Goal: Check status

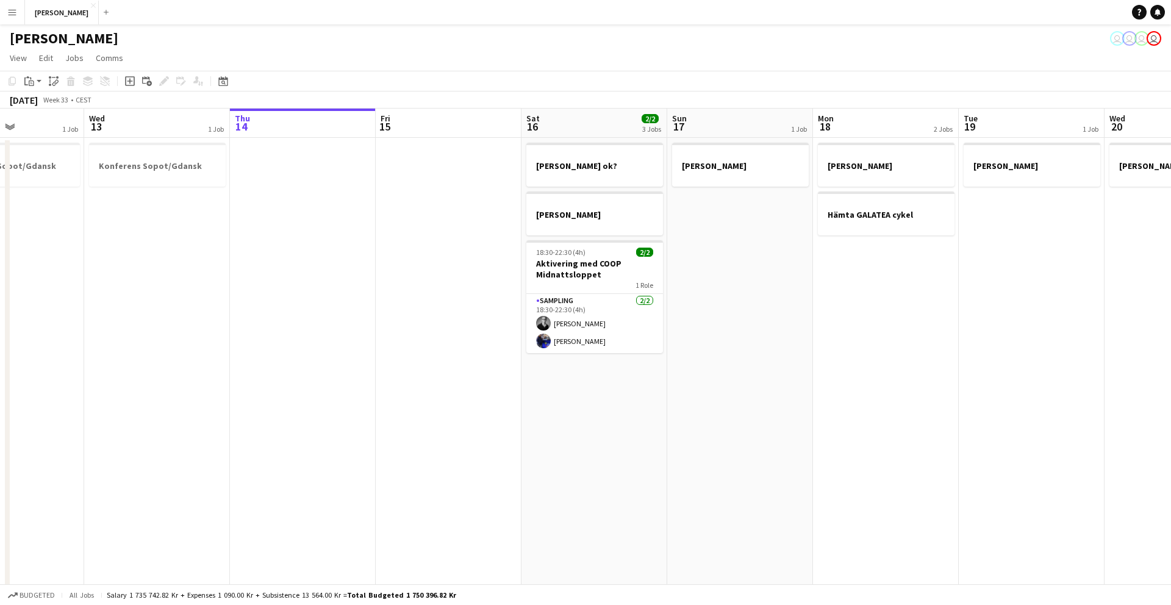
scroll to position [0, 468]
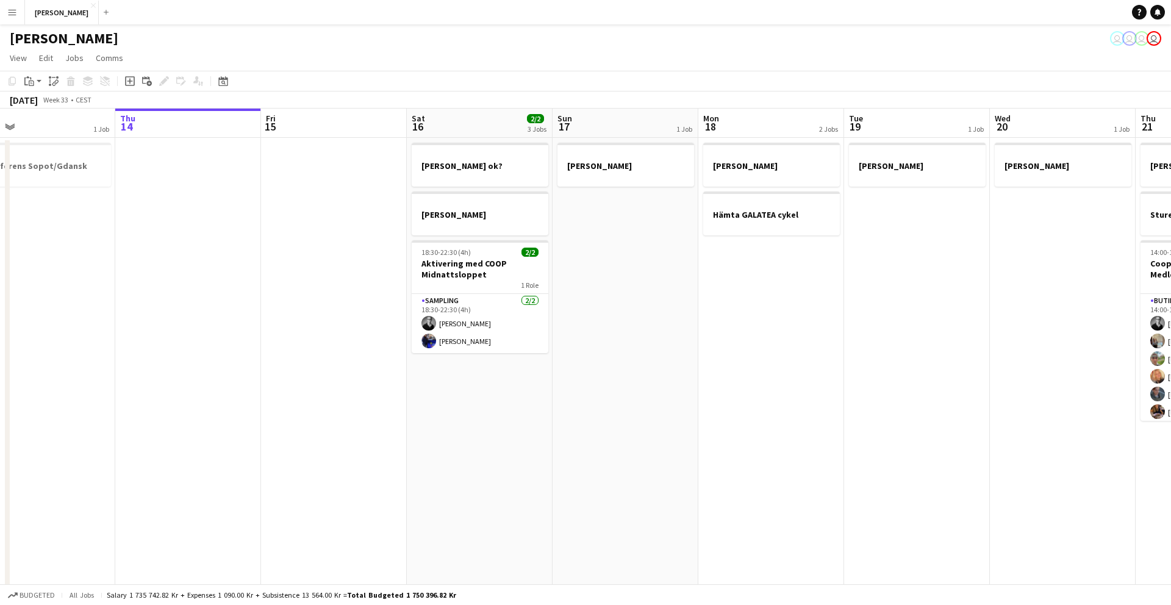
click at [423, 455] on app-date-cell "[PERSON_NAME] ok? [PERSON_NAME] 18:30-22:30 (4h) 2/2 Aktivering med COOP Midnat…" at bounding box center [480, 506] width 146 height 737
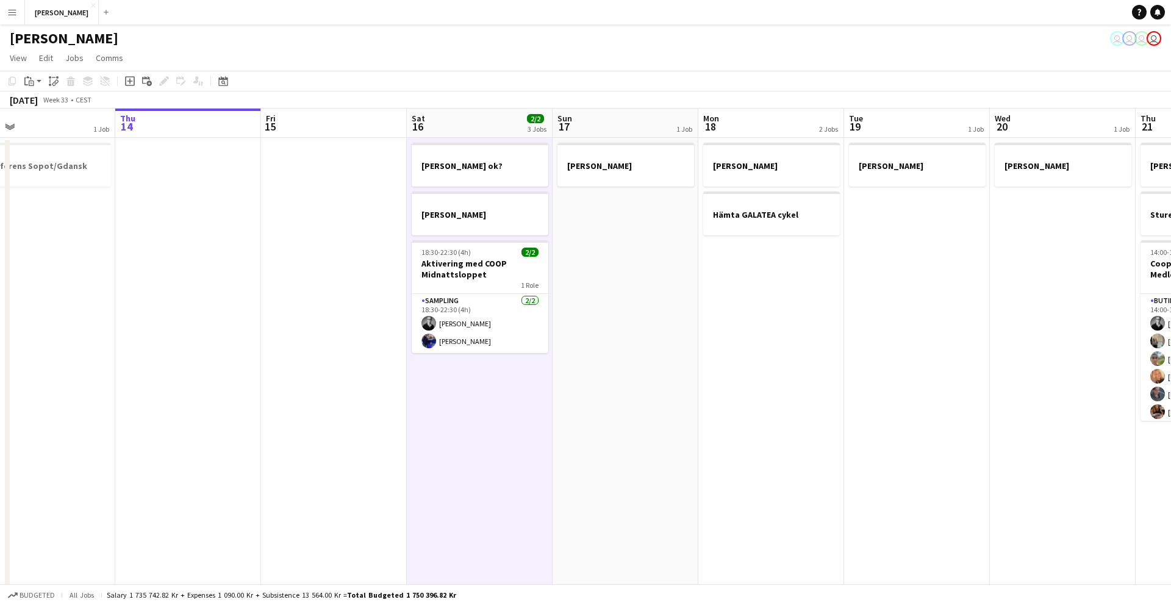
click at [423, 455] on app-date-cell "[PERSON_NAME] ok? [PERSON_NAME] 18:30-22:30 (4h) 2/2 Aktivering med COOP Midnat…" at bounding box center [480, 506] width 146 height 737
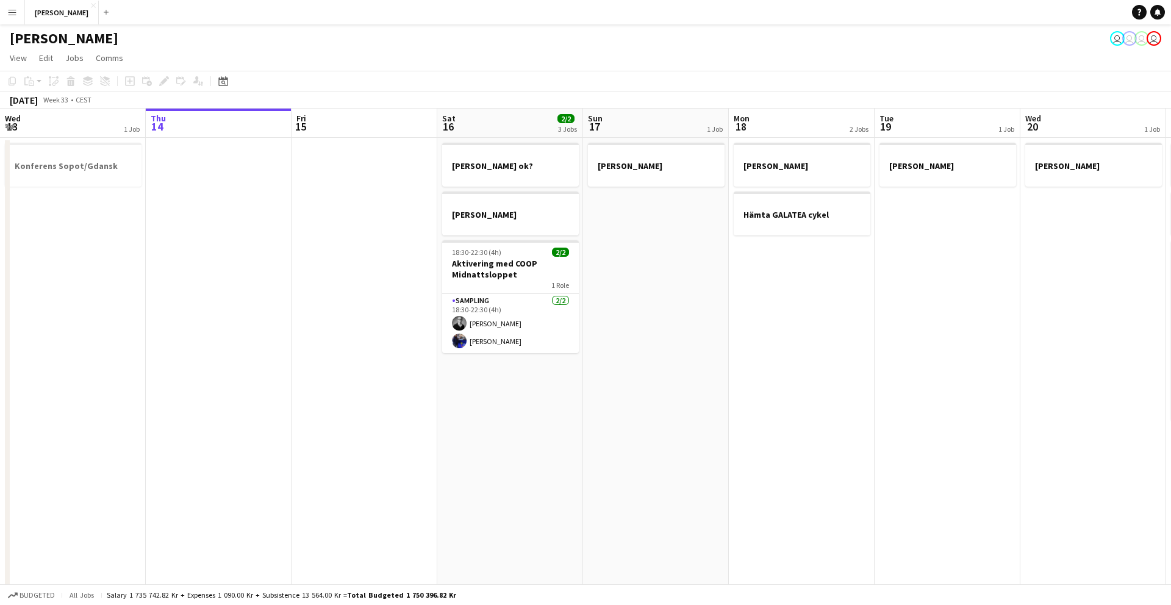
scroll to position [0, 290]
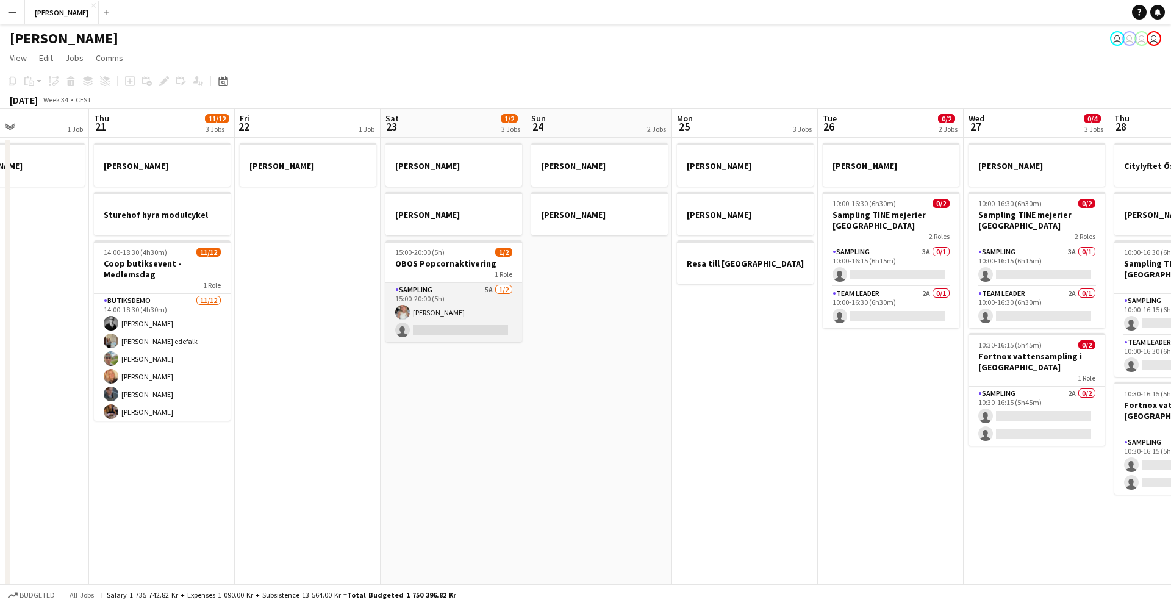
click at [434, 299] on app-card-role "Sampling 5A [DATE] 15:00-20:00 (5h) [PERSON_NAME] single-neutral-actions" at bounding box center [453, 312] width 137 height 59
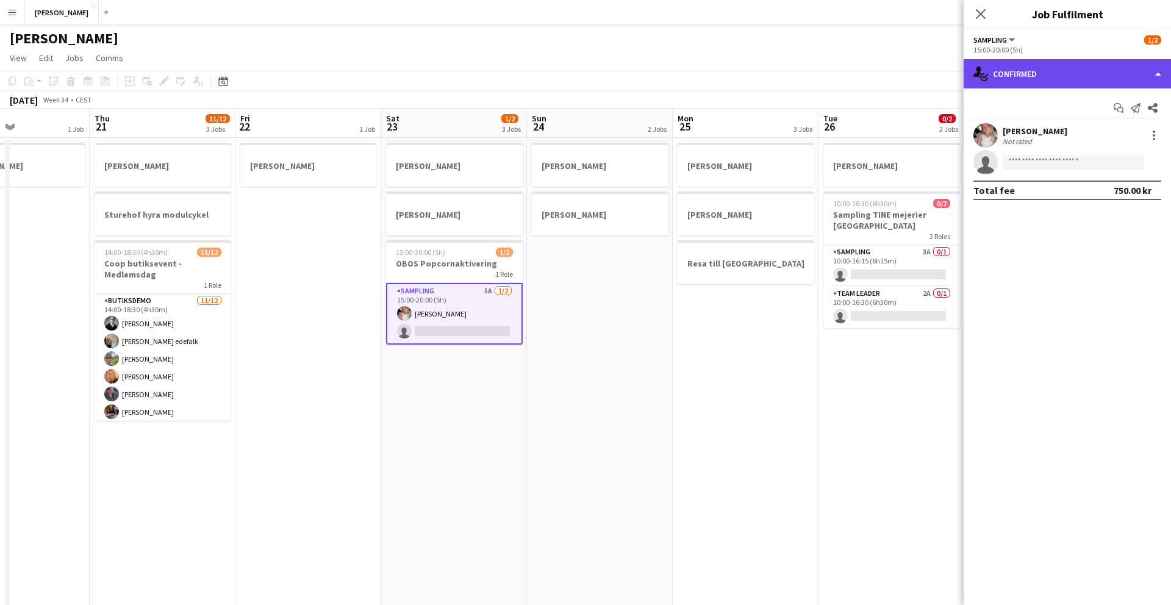
click at [1037, 77] on div "single-neutral-actions-check-2 Confirmed" at bounding box center [1067, 73] width 207 height 29
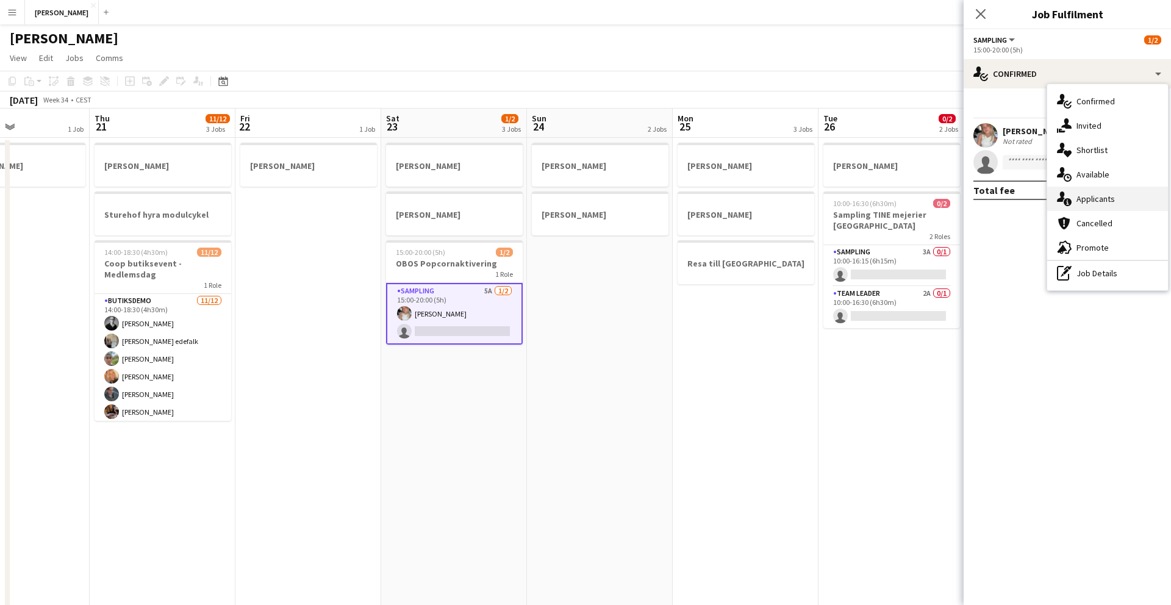
click at [1083, 202] on div "single-neutral-actions-information Applicants" at bounding box center [1107, 199] width 121 height 24
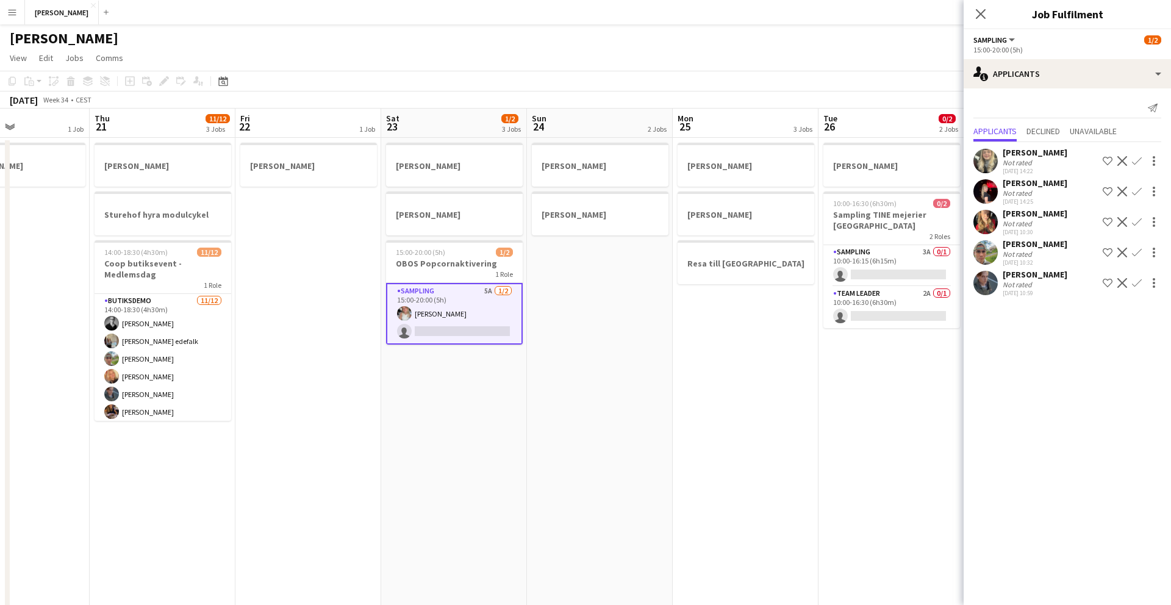
click at [787, 338] on app-date-cell "[PERSON_NAME] [PERSON_NAME] [PERSON_NAME] till [GEOGRAPHIC_DATA]" at bounding box center [746, 506] width 146 height 737
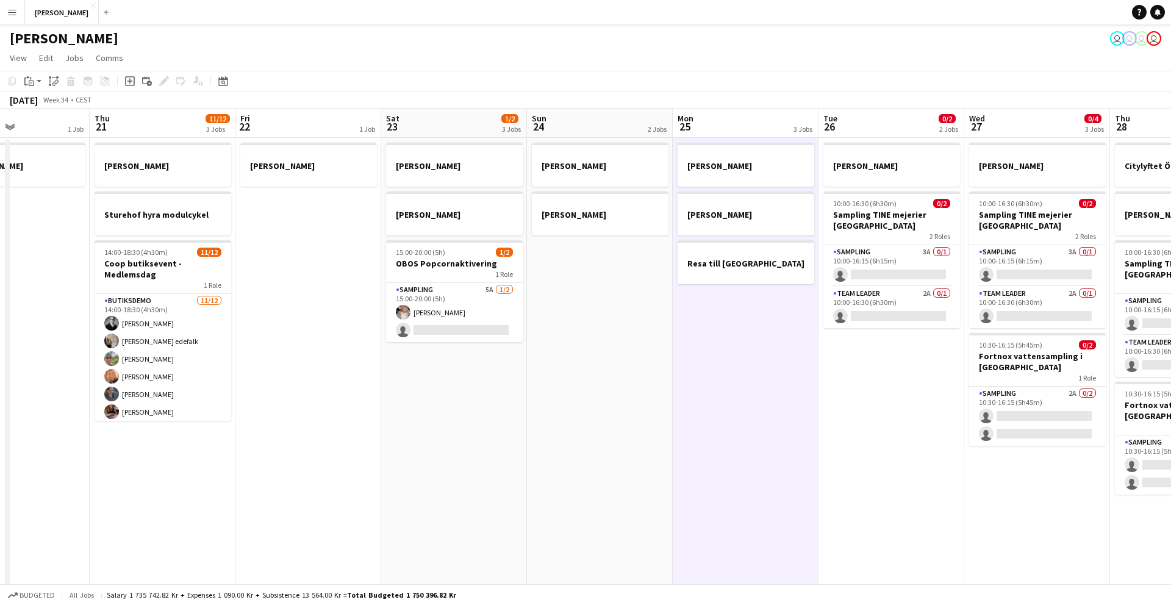
click at [787, 338] on app-date-cell "[PERSON_NAME] [PERSON_NAME] [PERSON_NAME] till [GEOGRAPHIC_DATA]" at bounding box center [746, 506] width 146 height 737
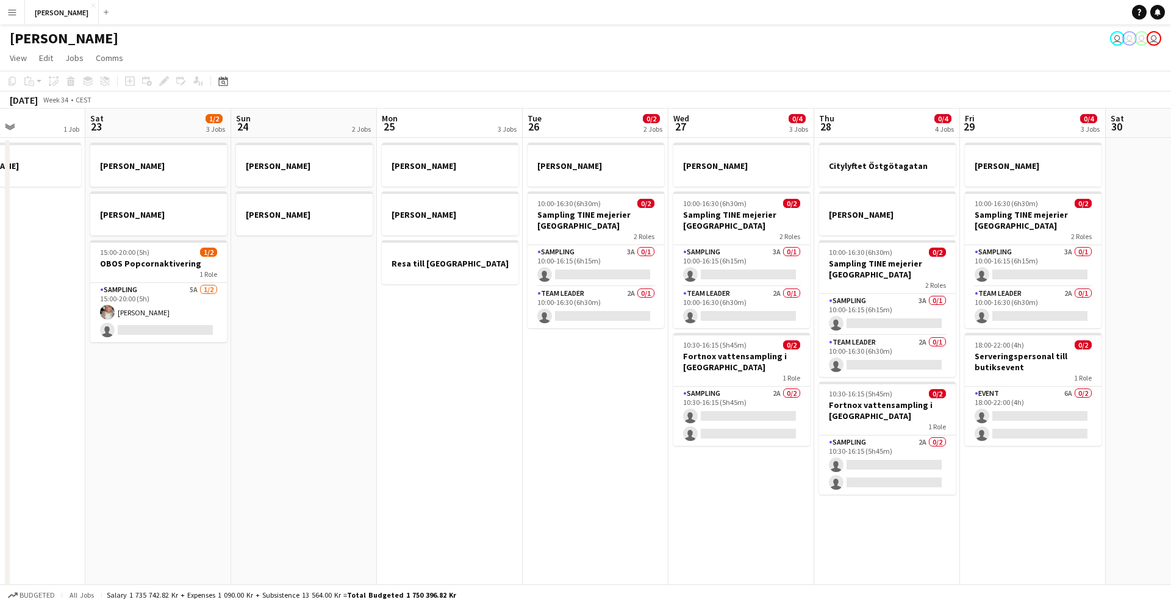
scroll to position [0, 504]
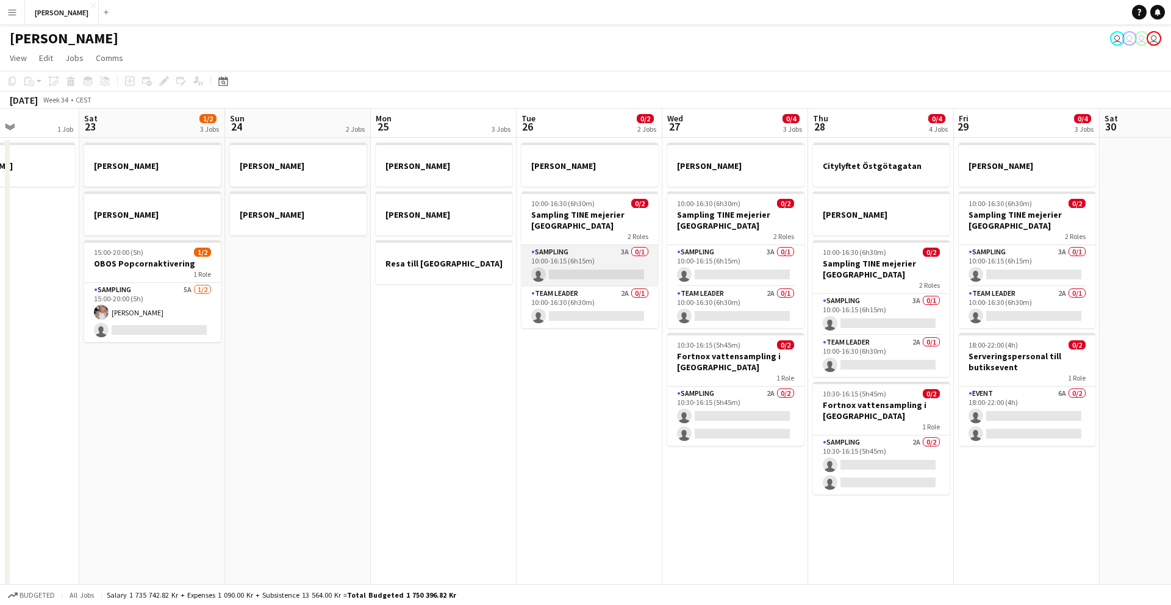
click at [578, 265] on app-card-role "Sampling 3A 0/1 10:00-16:15 (6h15m) single-neutral-actions" at bounding box center [589, 265] width 137 height 41
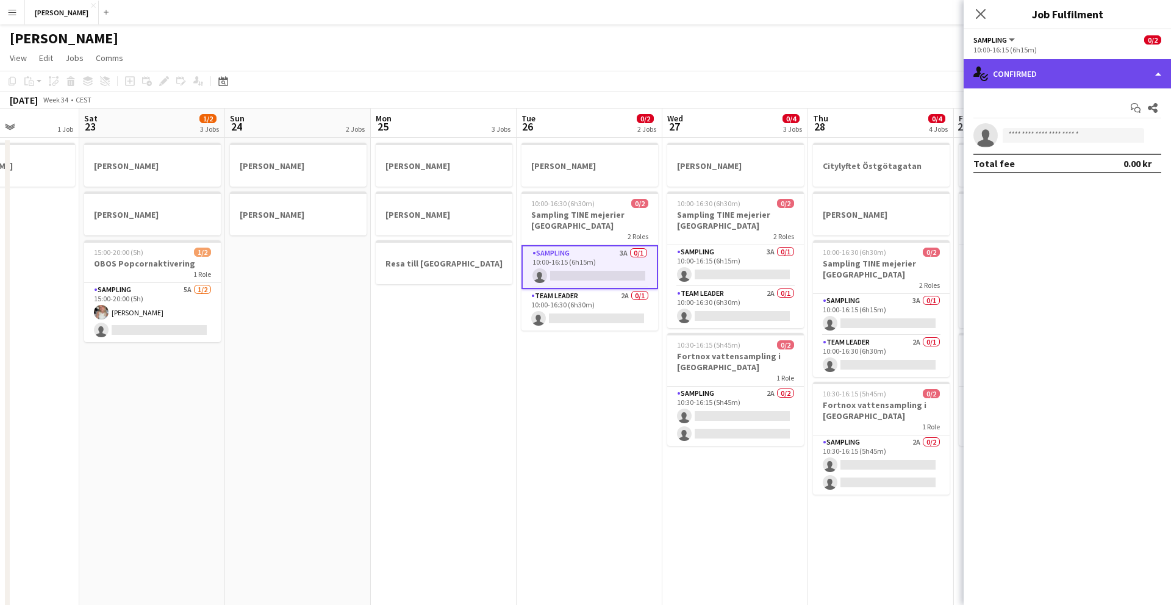
click at [1017, 76] on div "single-neutral-actions-check-2 Confirmed" at bounding box center [1067, 73] width 207 height 29
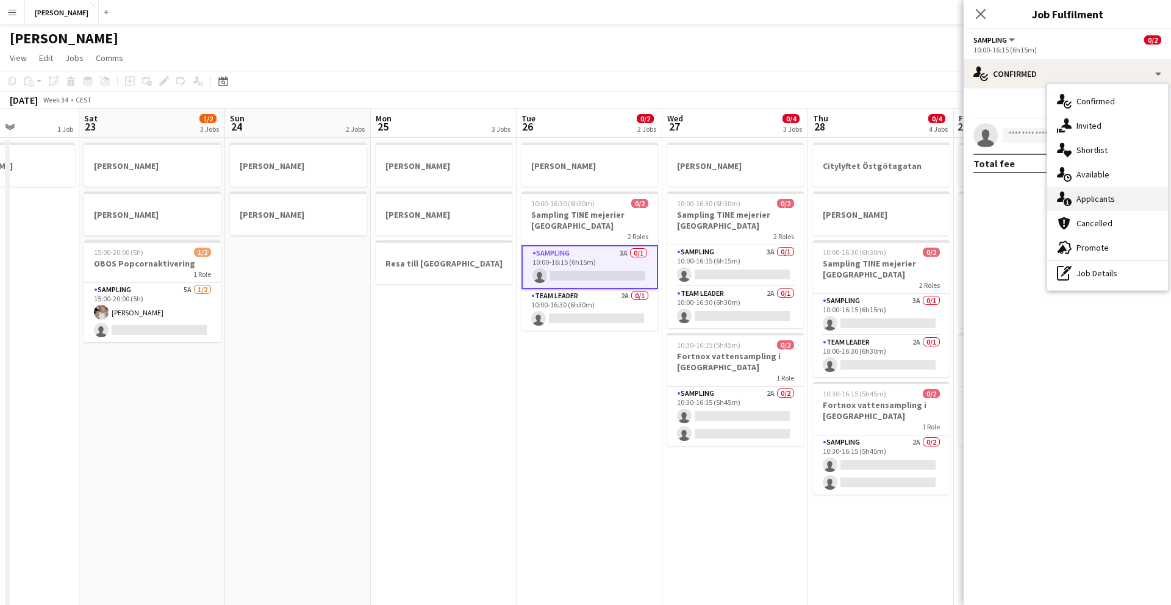
click at [1081, 198] on div "single-neutral-actions-information Applicants" at bounding box center [1107, 199] width 121 height 24
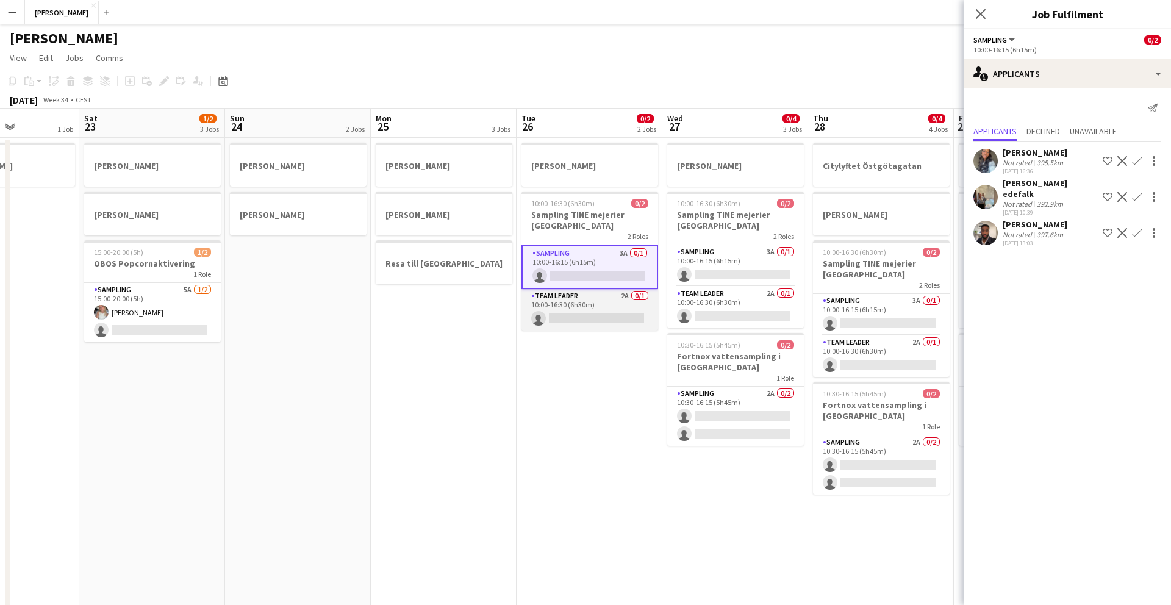
click at [581, 304] on app-card-role "Team Leader 2A 0/1 10:00-16:30 (6h30m) single-neutral-actions" at bounding box center [589, 309] width 137 height 41
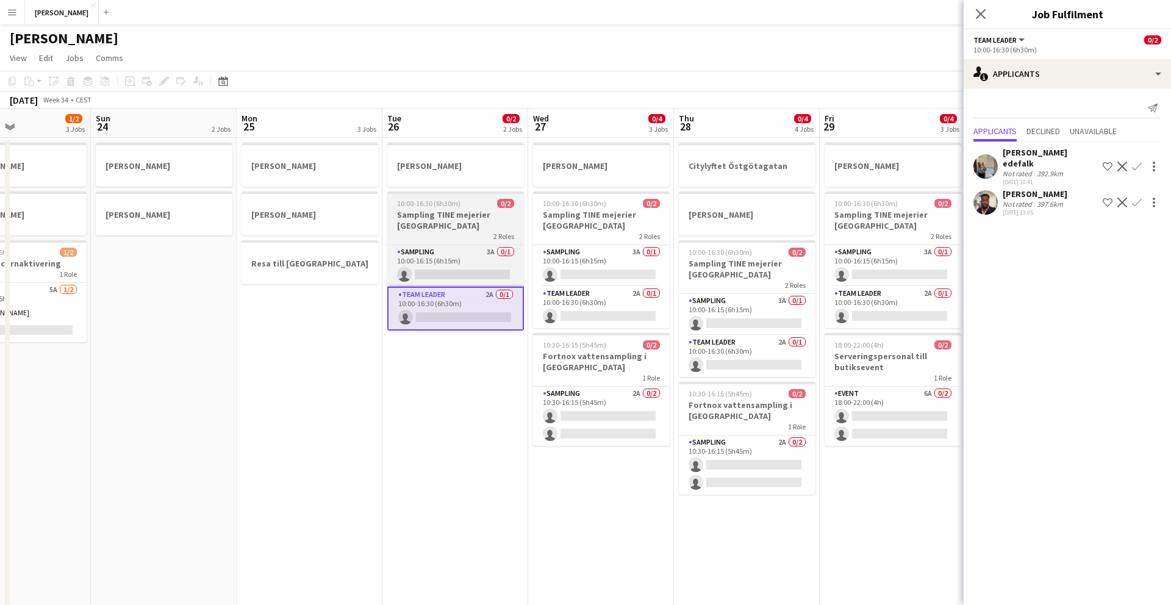
scroll to position [0, 357]
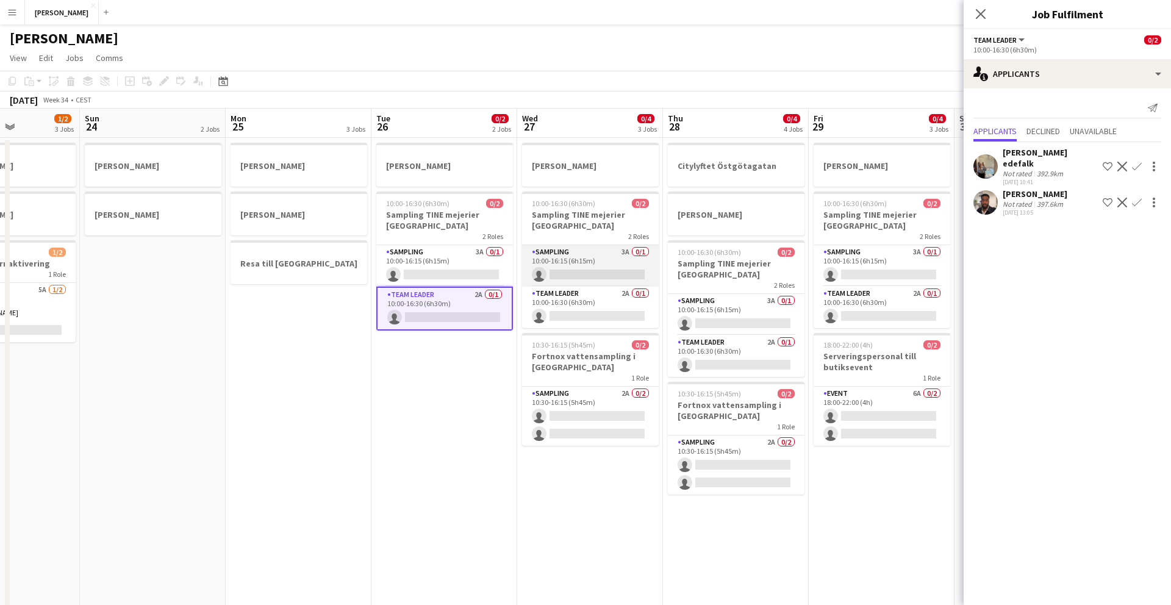
click at [578, 257] on app-card-role "Sampling 3A 0/1 10:00-16:15 (6h15m) single-neutral-actions" at bounding box center [590, 265] width 137 height 41
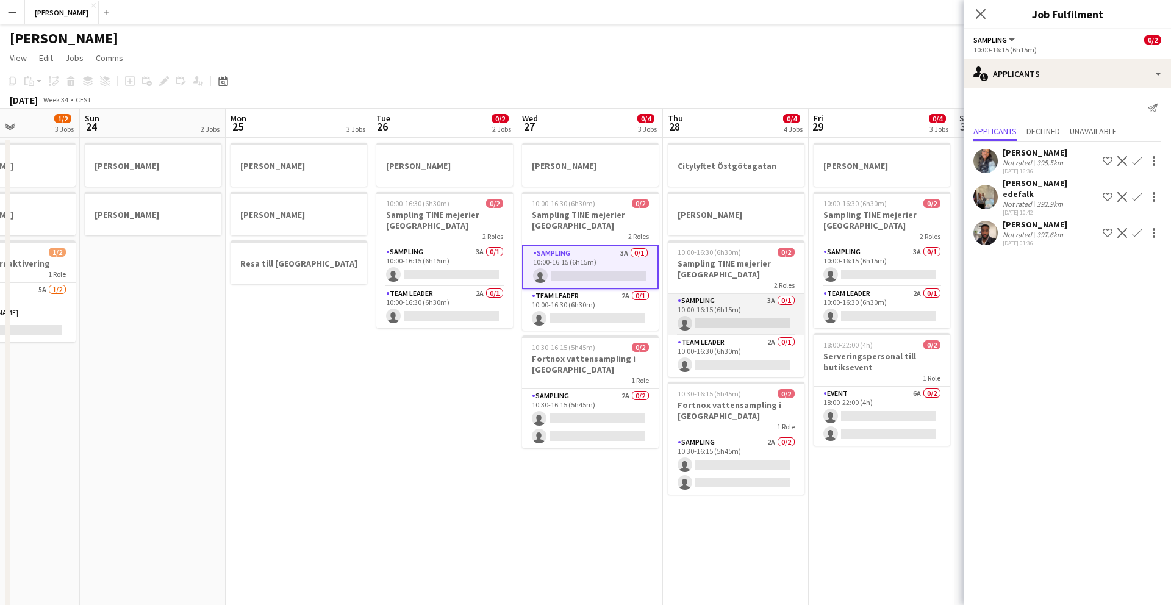
click at [706, 305] on app-card-role "Sampling 3A 0/1 10:00-16:15 (6h15m) single-neutral-actions" at bounding box center [736, 314] width 137 height 41
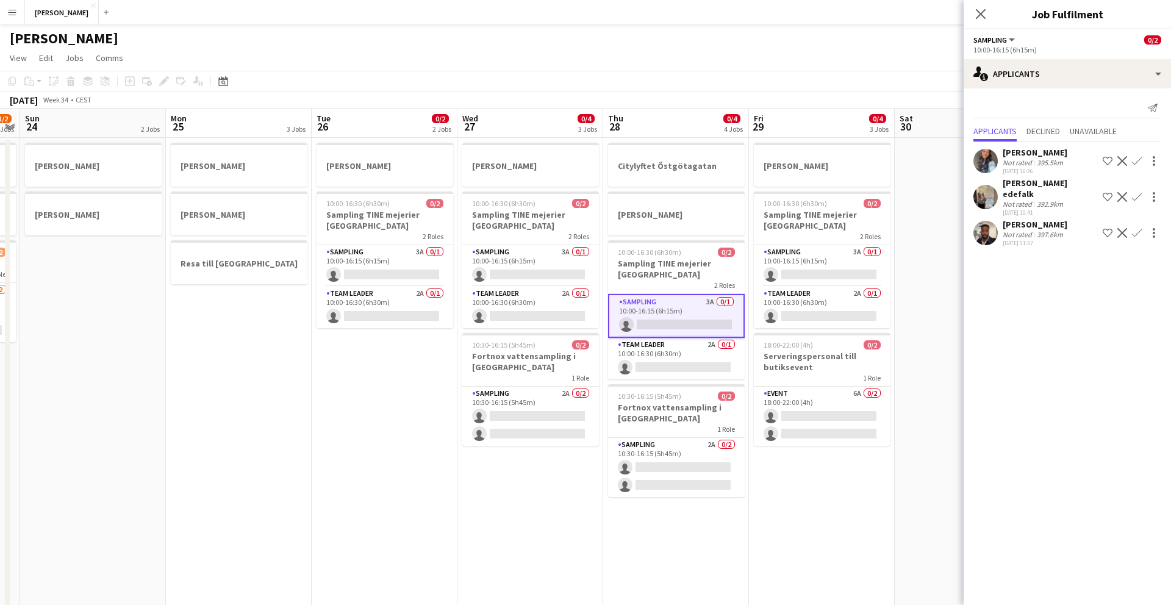
scroll to position [0, 439]
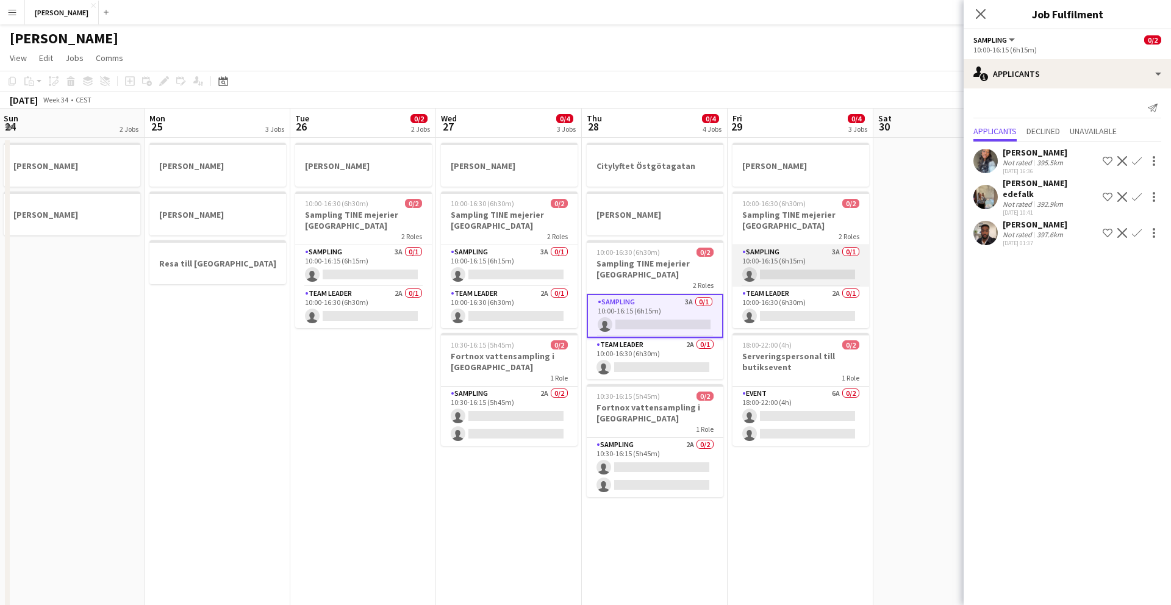
click at [758, 257] on app-card-role "Sampling 3A 0/1 10:00-16:15 (6h15m) single-neutral-actions" at bounding box center [801, 265] width 137 height 41
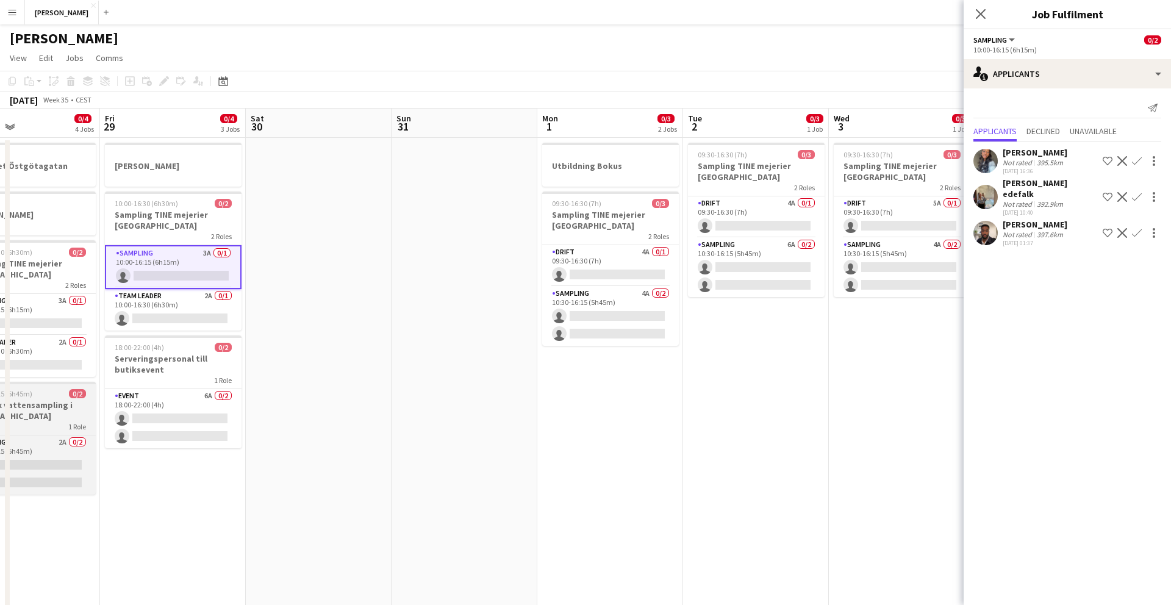
scroll to position [0, 492]
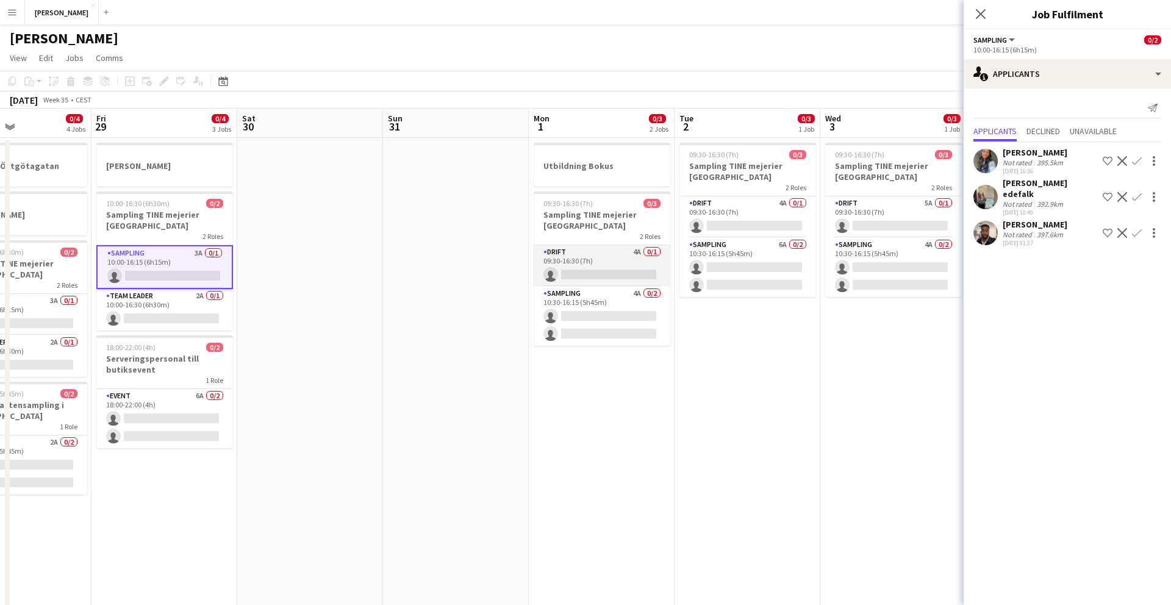
click at [615, 261] on app-card-role "Drift 4A 0/1 09:30-16:30 (7h) single-neutral-actions" at bounding box center [602, 265] width 137 height 41
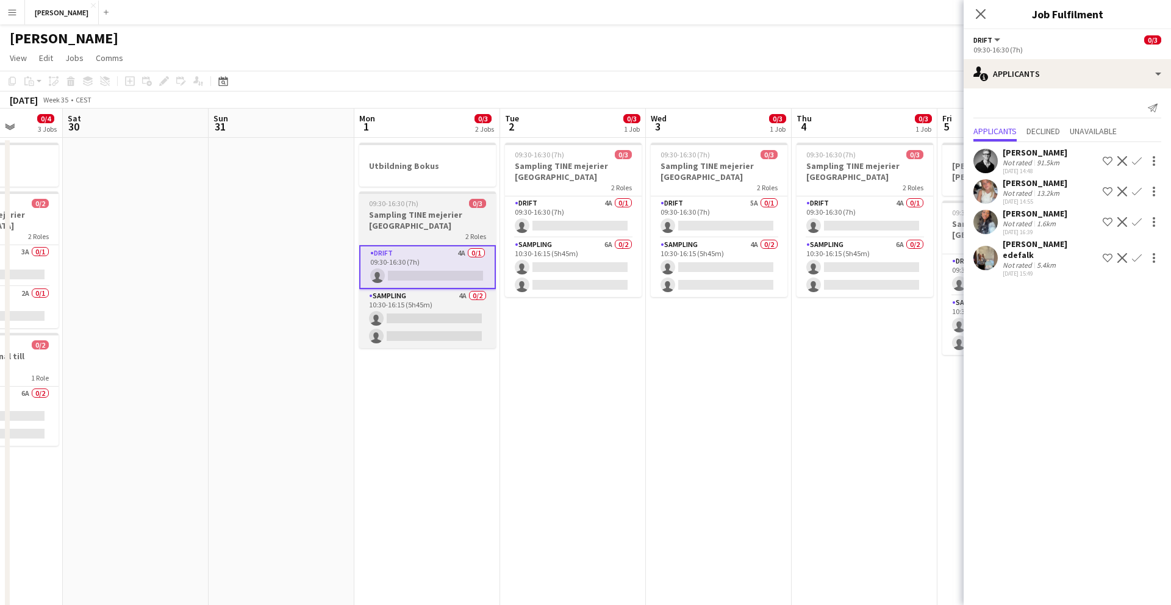
scroll to position [0, 381]
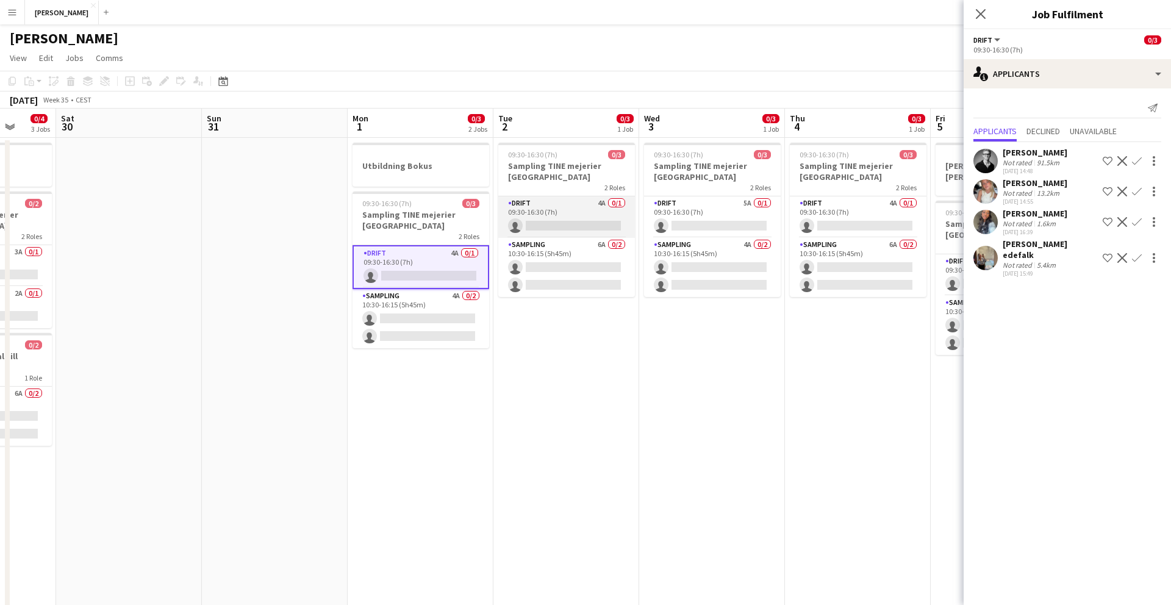
click at [579, 210] on app-card-role "Drift 4A 0/1 09:30-16:30 (7h) single-neutral-actions" at bounding box center [566, 216] width 137 height 41
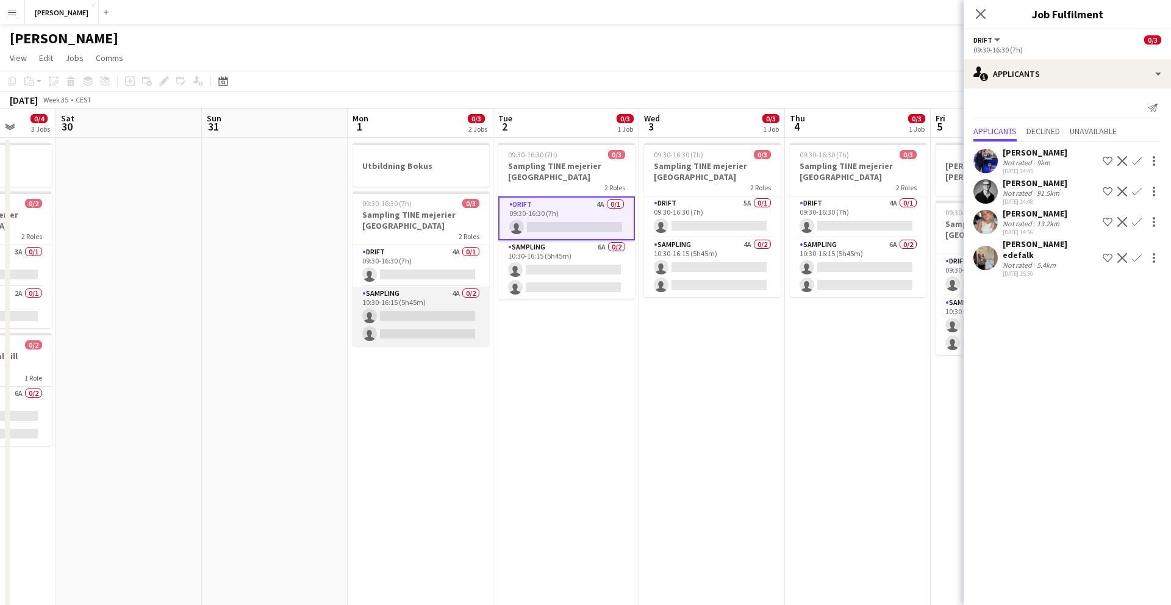
click at [446, 306] on app-card-role "Sampling 4A 0/2 10:30-16:15 (5h45m) single-neutral-actions single-neutral-actio…" at bounding box center [421, 316] width 137 height 59
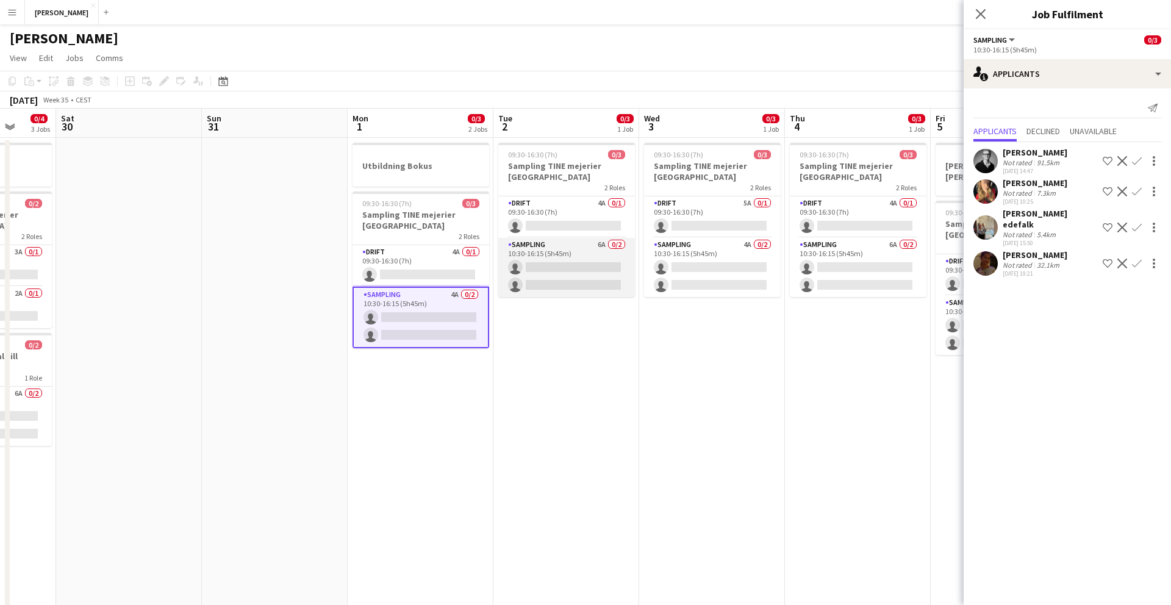
click at [539, 253] on app-card-role "Sampling 6A 0/2 10:30-16:15 (5h45m) single-neutral-actions single-neutral-actio…" at bounding box center [566, 267] width 137 height 59
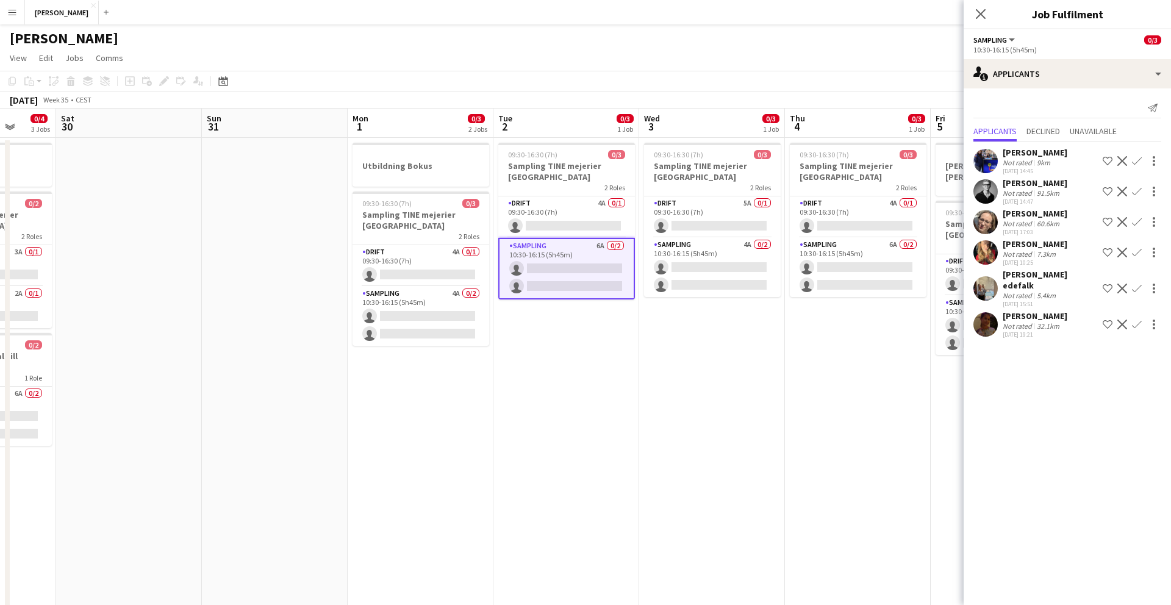
click at [583, 436] on app-date-cell "09:30-16:30 (7h) 0/3 Sampling TINE mejerier Stockholm 2 Roles Drift 4A 0/1 09:3…" at bounding box center [566, 506] width 146 height 737
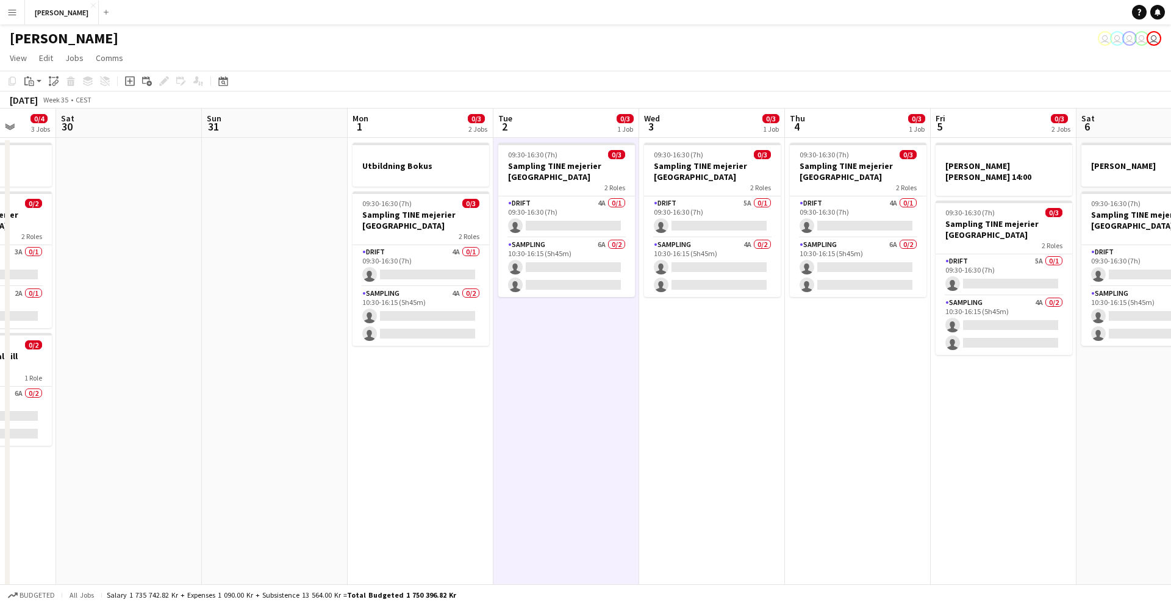
click at [581, 436] on app-date-cell "09:30-16:30 (7h) 0/3 Sampling TINE mejerier Stockholm 2 Roles Drift 4A 0/1 09:3…" at bounding box center [566, 506] width 146 height 737
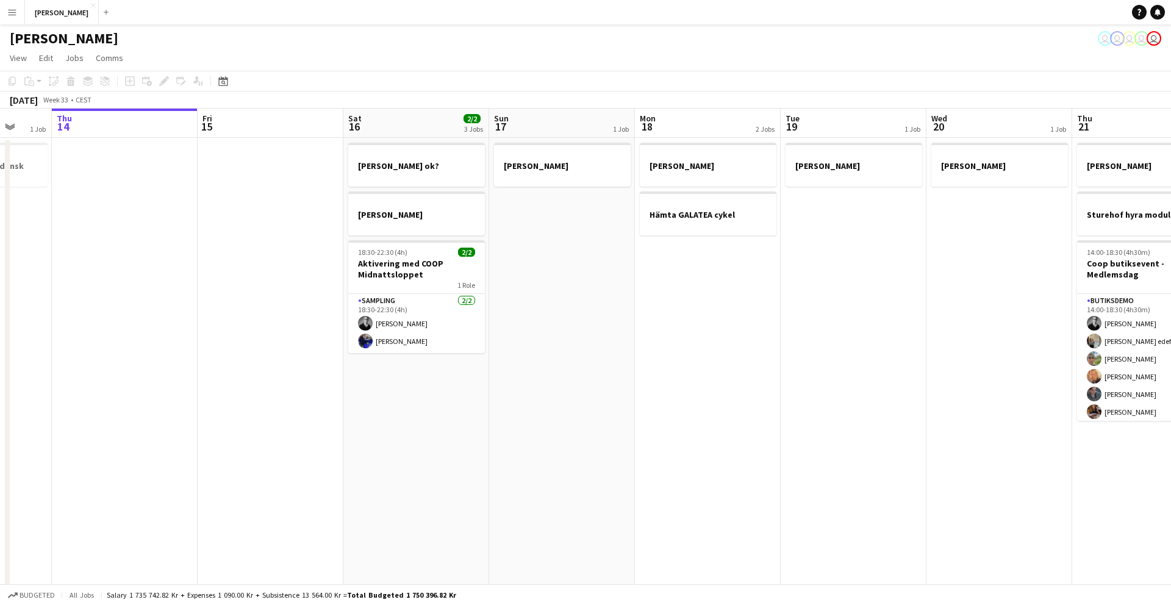
scroll to position [0, 389]
